Goal: Information Seeking & Learning: Check status

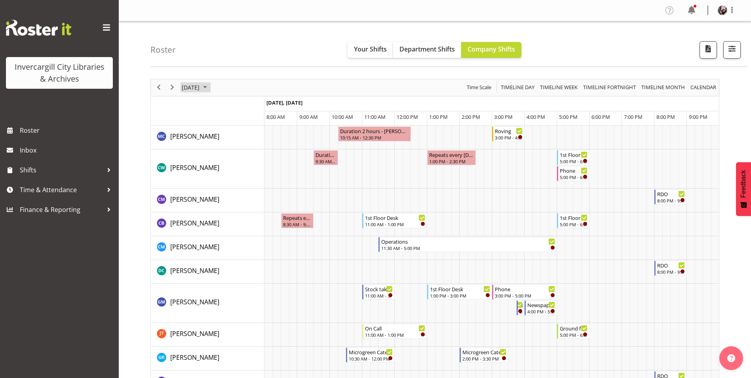
click at [200, 91] on span "[DATE]" at bounding box center [190, 87] width 19 height 10
click at [253, 207] on button "[DATE]" at bounding box center [258, 204] width 27 height 11
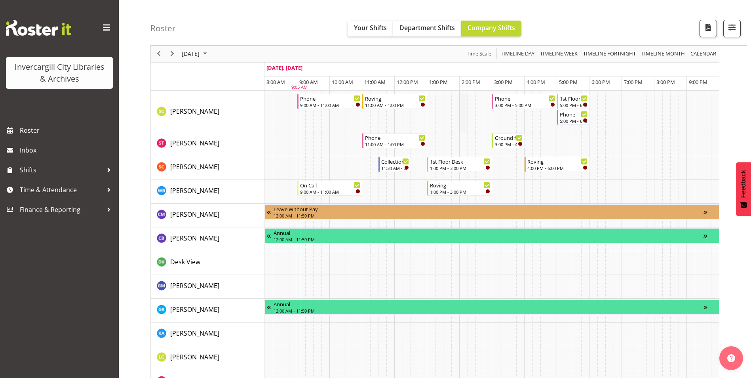
scroll to position [514, 0]
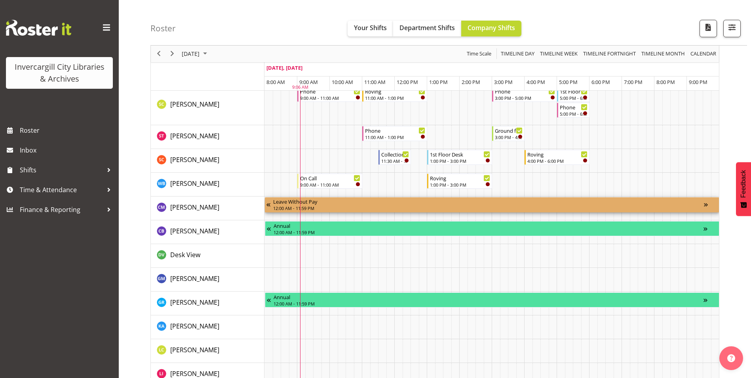
click at [415, 206] on div "12:00 AM - 11:59 PM" at bounding box center [488, 208] width 431 height 6
click at [429, 237] on td "Timeline Day of October 6, 2025" at bounding box center [431, 232] width 8 height 24
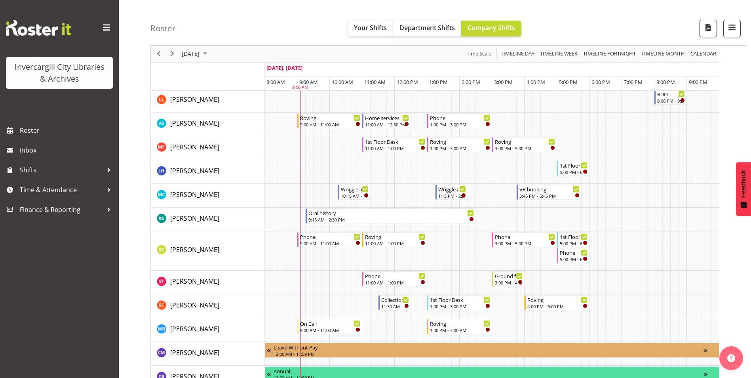
scroll to position [356, 0]
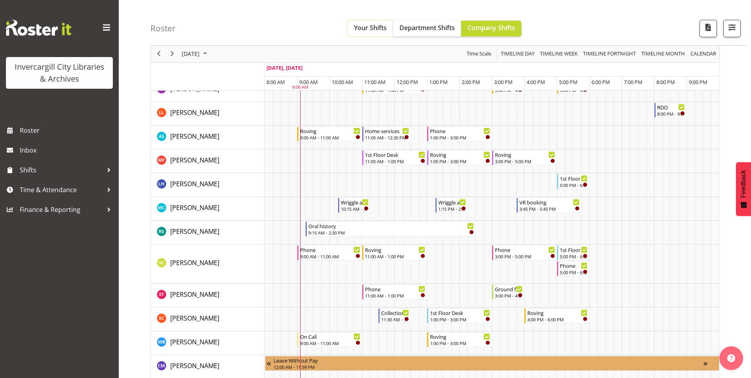
click at [366, 26] on span "Your Shifts" at bounding box center [370, 27] width 33 height 9
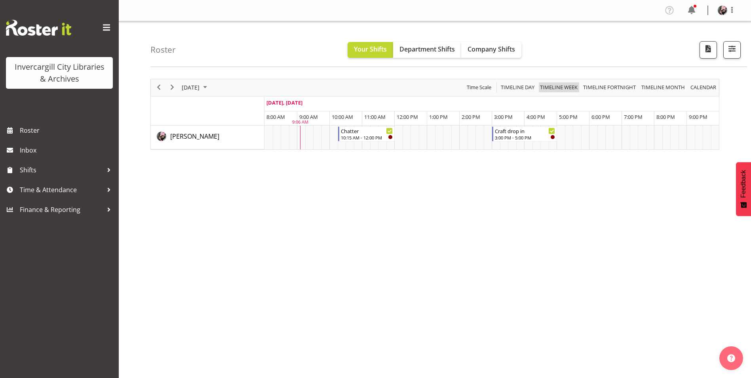
click at [565, 91] on span "Timeline Week" at bounding box center [558, 87] width 39 height 10
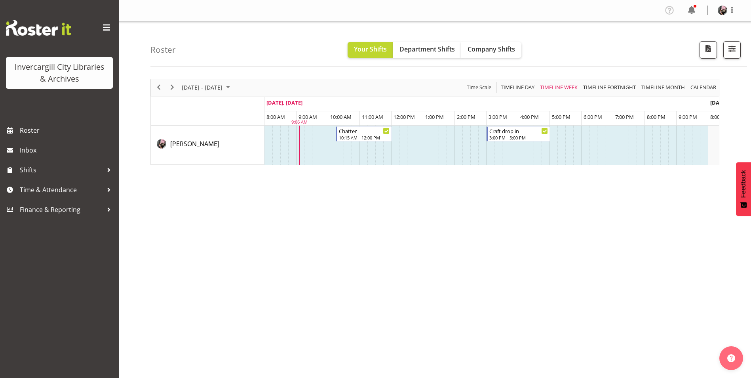
click at [484, 82] on div "Time Scale" at bounding box center [479, 87] width 30 height 17
click at [487, 86] on span "Time Scale" at bounding box center [479, 87] width 26 height 10
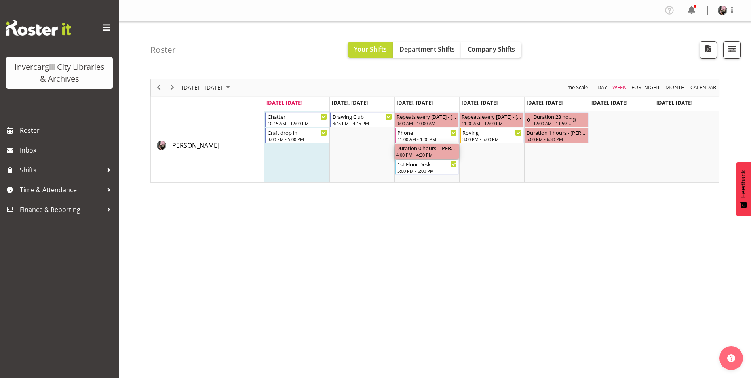
click at [431, 154] on div "4:00 PM - 4:30 PM" at bounding box center [426, 154] width 61 height 6
click at [433, 154] on div "4:00 PM - 4:30 PM" at bounding box center [426, 154] width 61 height 6
click at [391, 197] on div "October 06 - 12, 2025 Today Day Week Fortnight Month calendar Month Agenda Time…" at bounding box center [450, 231] width 600 height 317
click at [547, 120] on div "Duration 23 hours - Keyu Chen" at bounding box center [553, 116] width 40 height 8
click at [547, 120] on div "12:00 AM - 11:59 PM" at bounding box center [553, 123] width 40 height 6
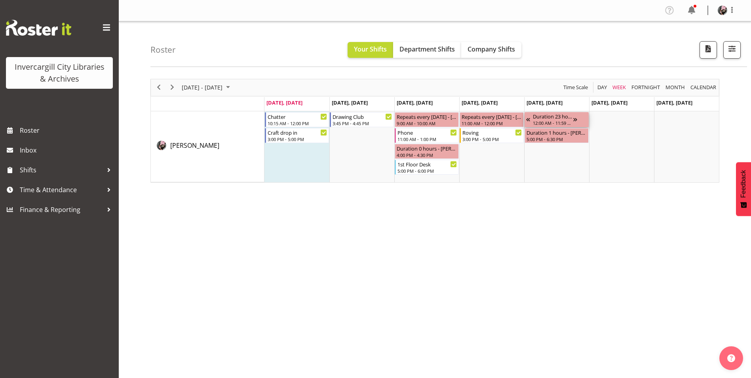
click at [547, 120] on div "12:00 AM - 11:59 PM" at bounding box center [553, 123] width 40 height 6
click at [560, 55] on div "Roster Your Shifts Department Shifts Company Shifts All Locations Clear Bluff L…" at bounding box center [448, 44] width 596 height 46
click at [570, 133] on div "Duration 1 hours - [PERSON_NAME]" at bounding box center [556, 132] width 61 height 8
click at [223, 88] on span "October 06 - 12, 2025" at bounding box center [202, 87] width 42 height 10
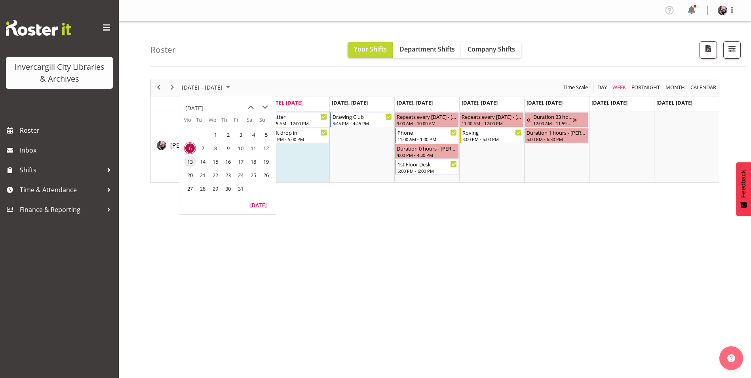
click at [192, 161] on span "13" at bounding box center [190, 162] width 12 height 12
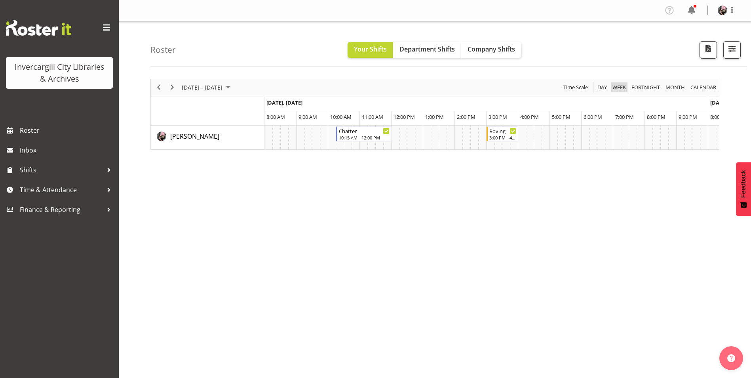
click at [623, 85] on span "Week" at bounding box center [618, 87] width 15 height 10
click at [577, 85] on span "Time Scale" at bounding box center [575, 87] width 26 height 10
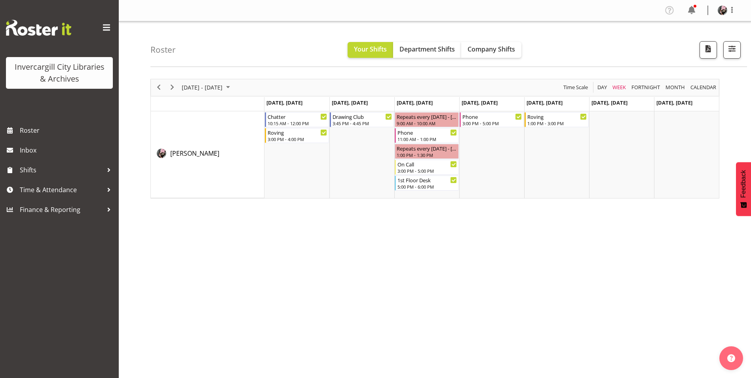
click at [466, 254] on div "October 13 - 19, 2025 Today Day Week Fortnight Month calendar Month Agenda Time…" at bounding box center [450, 231] width 600 height 317
click at [216, 87] on span "October 13 - 19, 2025" at bounding box center [202, 87] width 42 height 10
click at [186, 145] on span "6" at bounding box center [190, 148] width 12 height 12
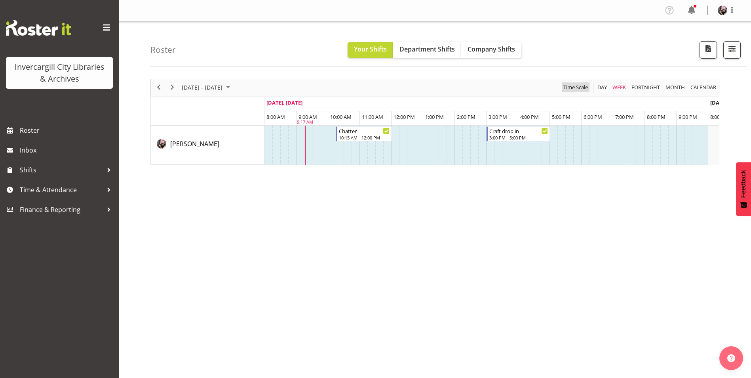
click at [586, 87] on span "Time Scale" at bounding box center [575, 87] width 26 height 10
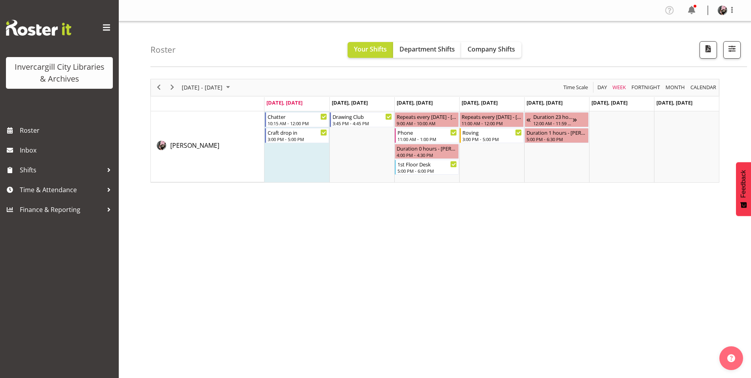
click at [244, 275] on div "October 06 - 12, 2025 Today Day Week Fortnight Month calendar Month Agenda Time…" at bounding box center [450, 231] width 600 height 317
click at [389, 287] on div "October 06 - 12, 2025 Today Day Week Fortnight Month calendar Month Agenda Time…" at bounding box center [450, 231] width 600 height 317
click at [223, 91] on span "October 06 - 12, 2025" at bounding box center [202, 87] width 42 height 10
click at [213, 161] on span "15" at bounding box center [215, 162] width 12 height 12
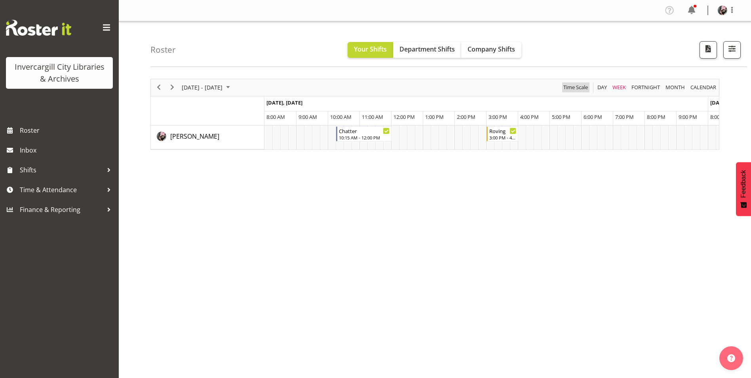
click at [573, 86] on span "Time Scale" at bounding box center [575, 87] width 26 height 10
